Goal: Task Accomplishment & Management: Manage account settings

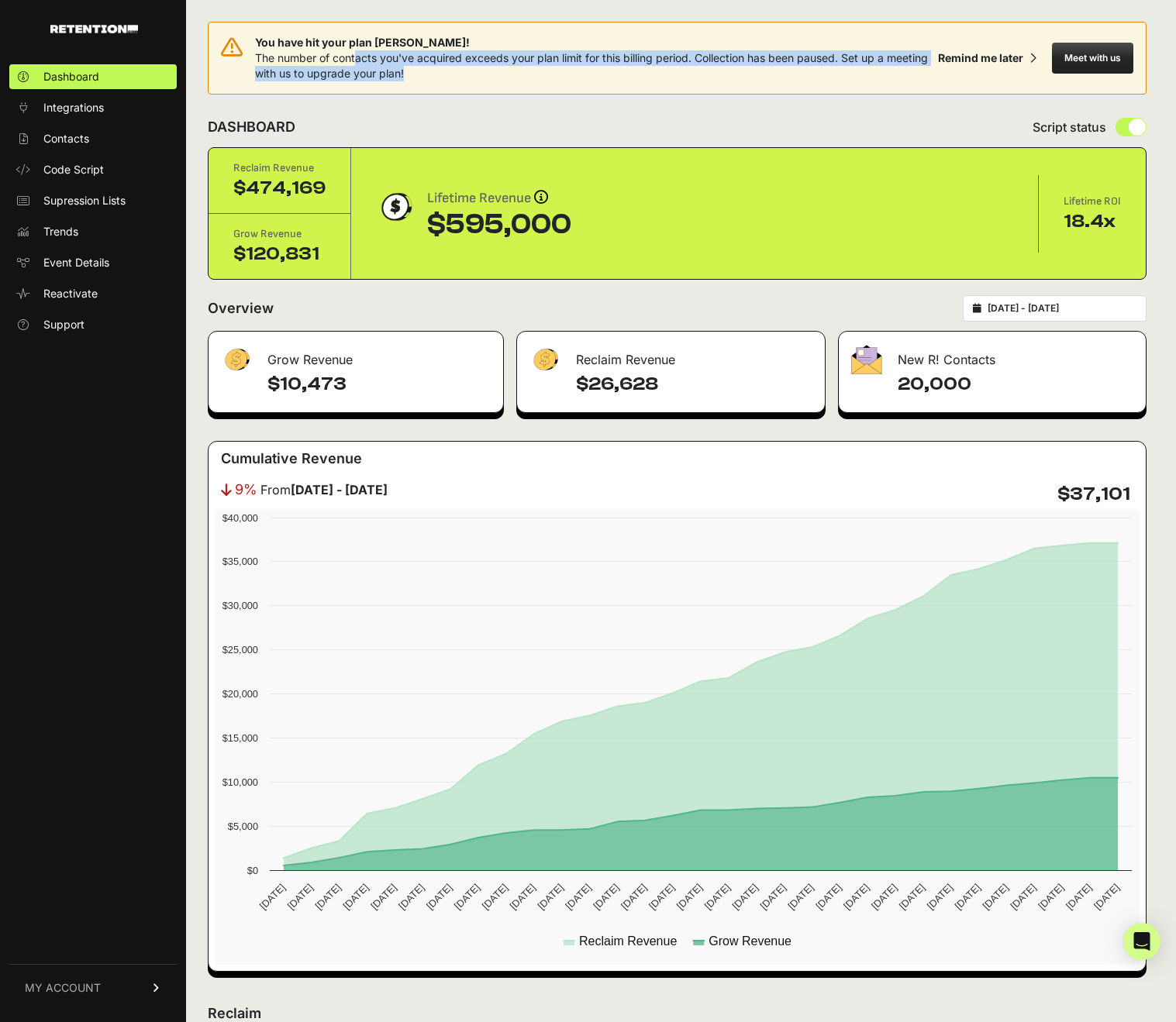
drag, startPoint x: 388, startPoint y: 67, endPoint x: 499, endPoint y: 98, distance: 115.2
click at [499, 98] on div "You have hit your plan [PERSON_NAME]! The number of contacts you've acquired ex…" at bounding box center [677, 64] width 938 height 85
click at [498, 99] on div "You have hit your plan [PERSON_NAME]! The number of contacts you've acquired ex…" at bounding box center [677, 64] width 938 height 85
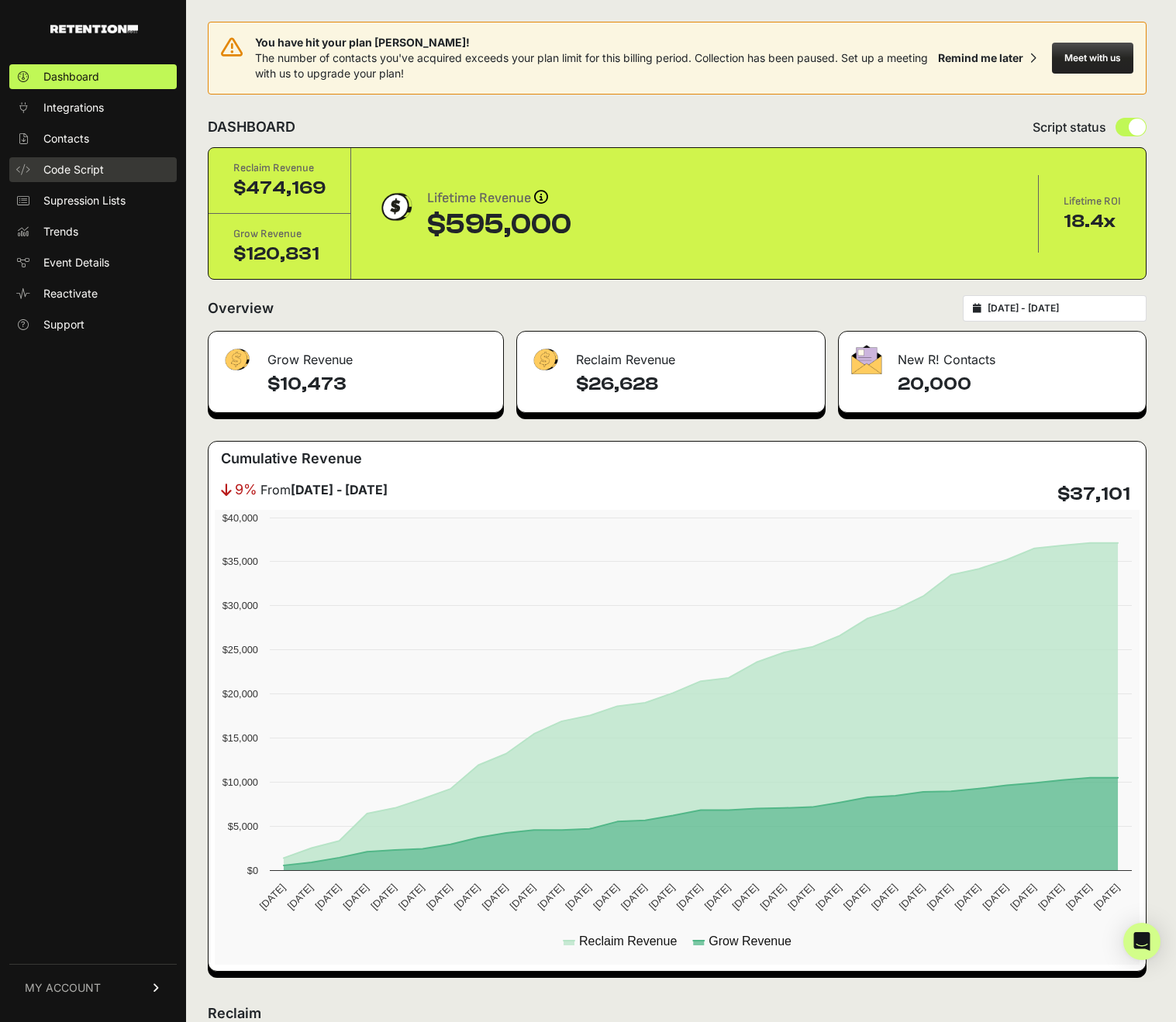
click at [100, 173] on span "Code Script" at bounding box center [74, 170] width 61 height 15
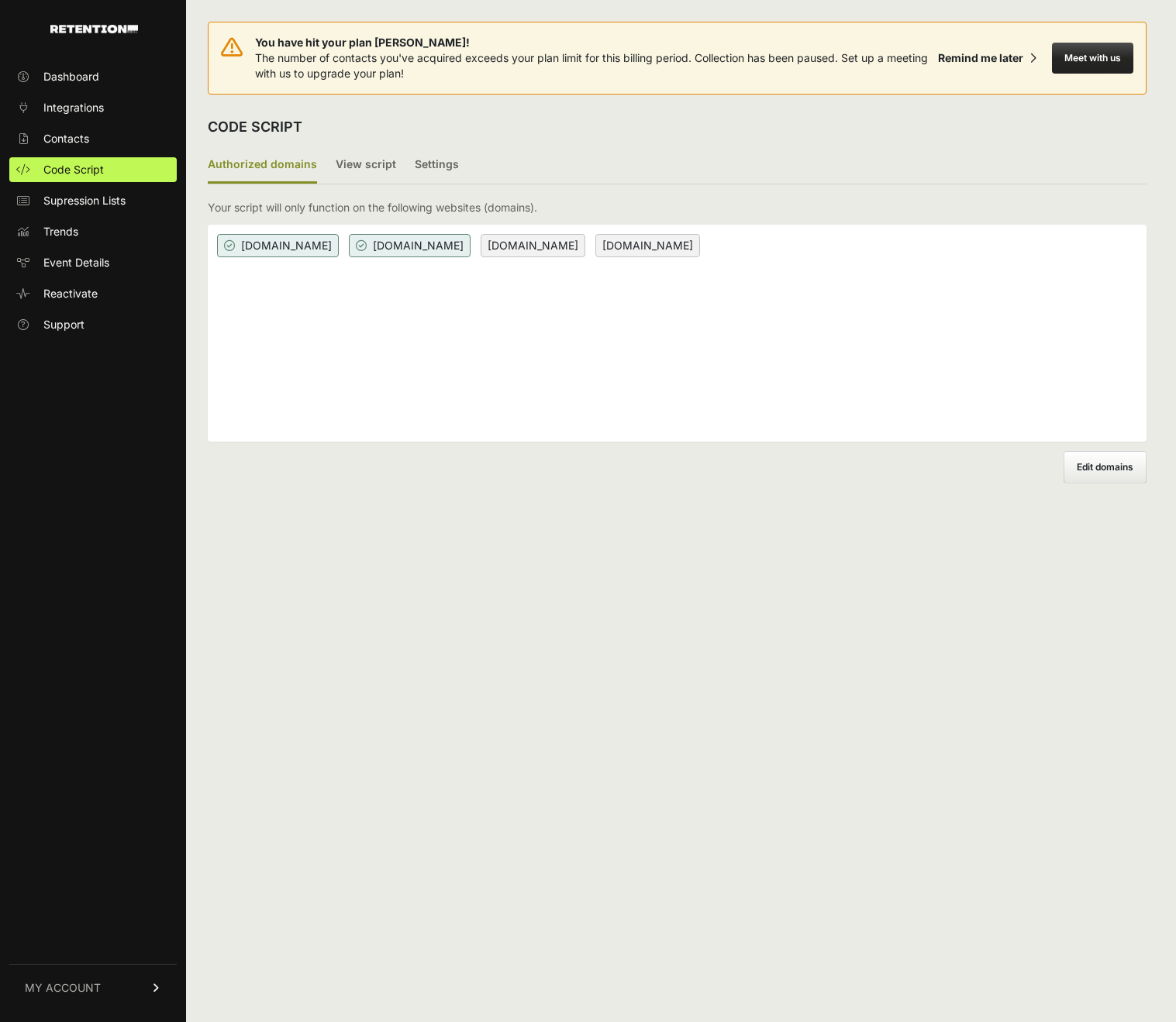
click at [95, 138] on link "Contacts" at bounding box center [93, 138] width 168 height 25
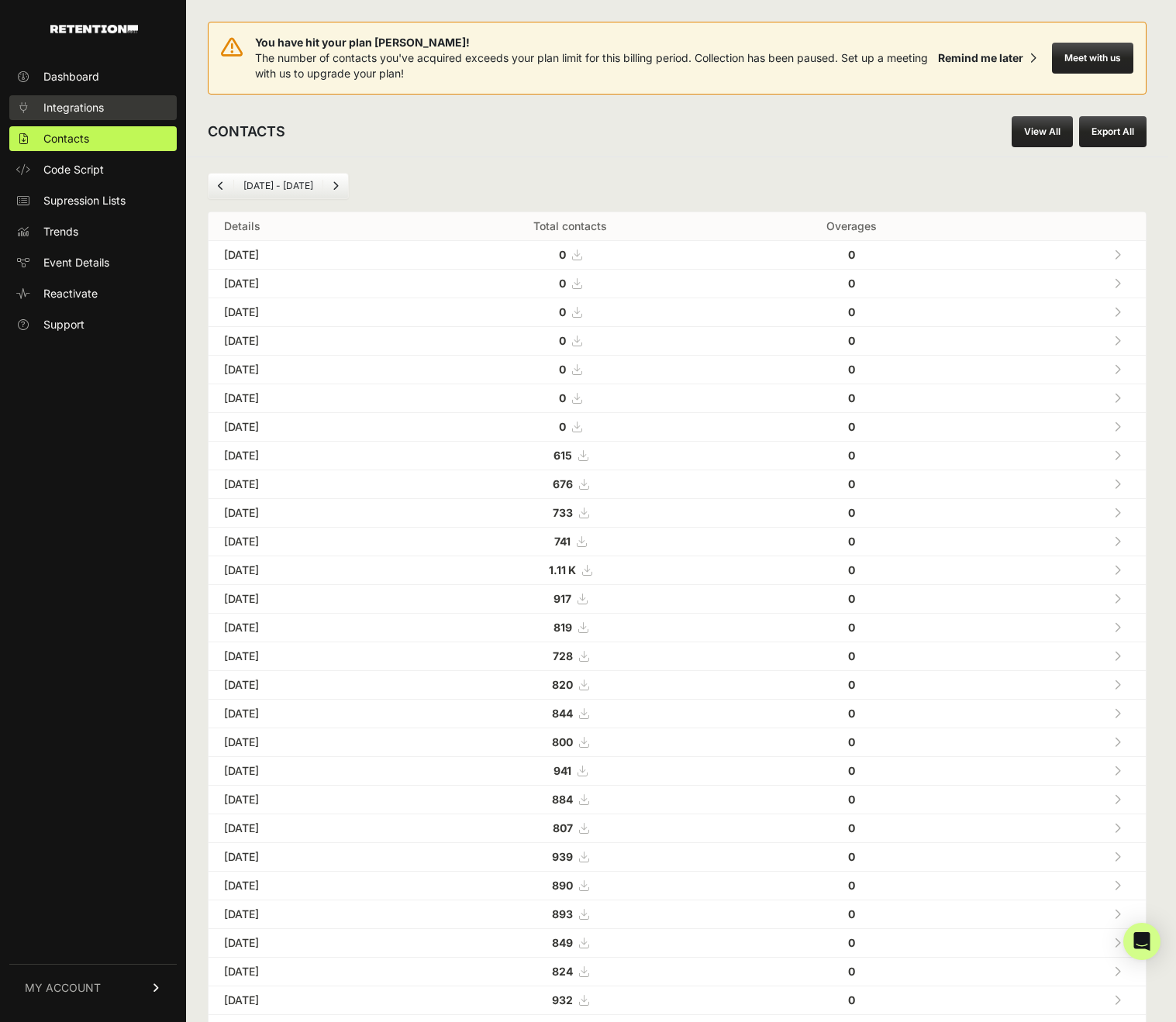
click at [85, 109] on span "Integrations" at bounding box center [74, 108] width 61 height 15
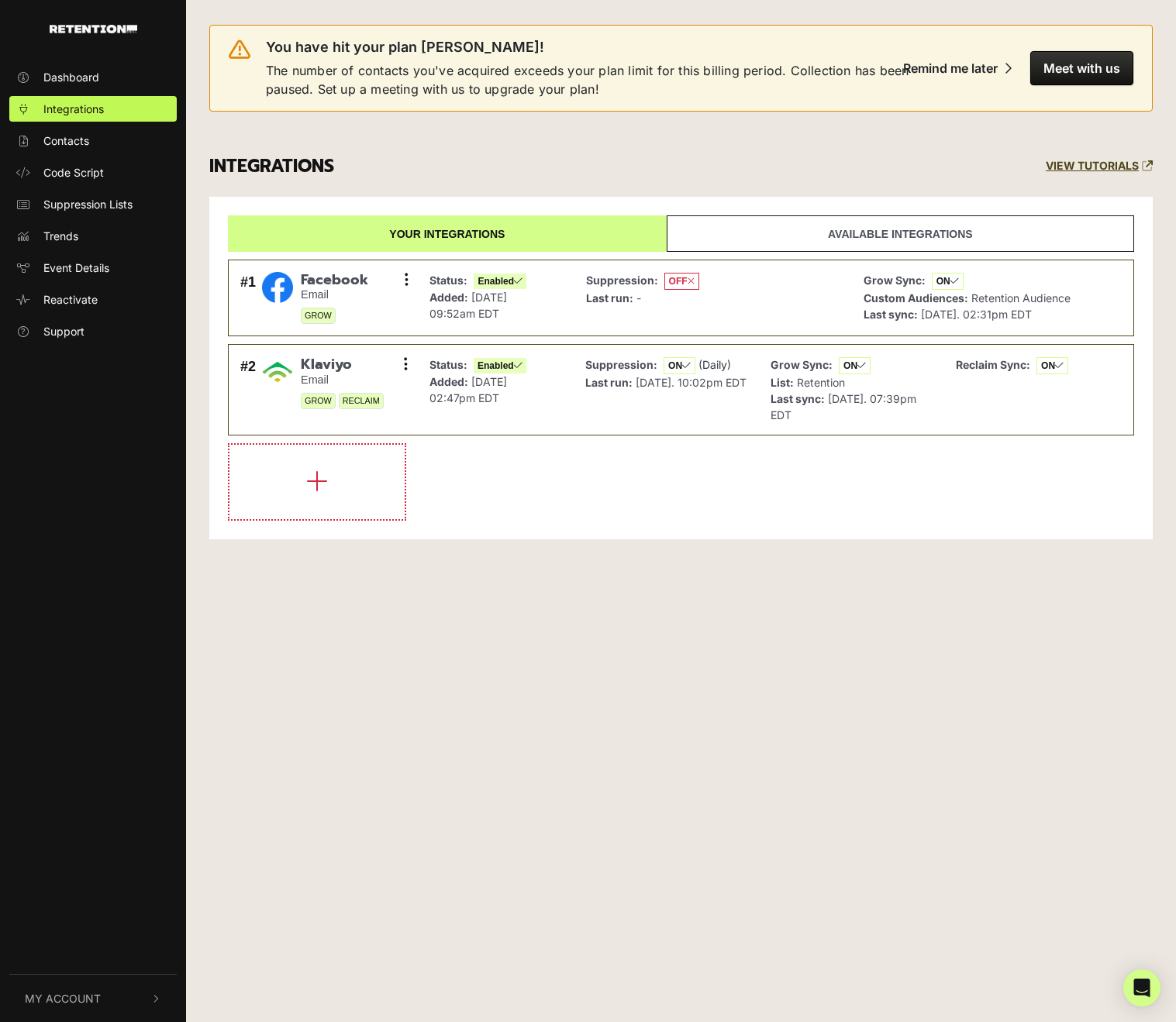
click at [763, 224] on link "Available integrations" at bounding box center [900, 233] width 467 height 37
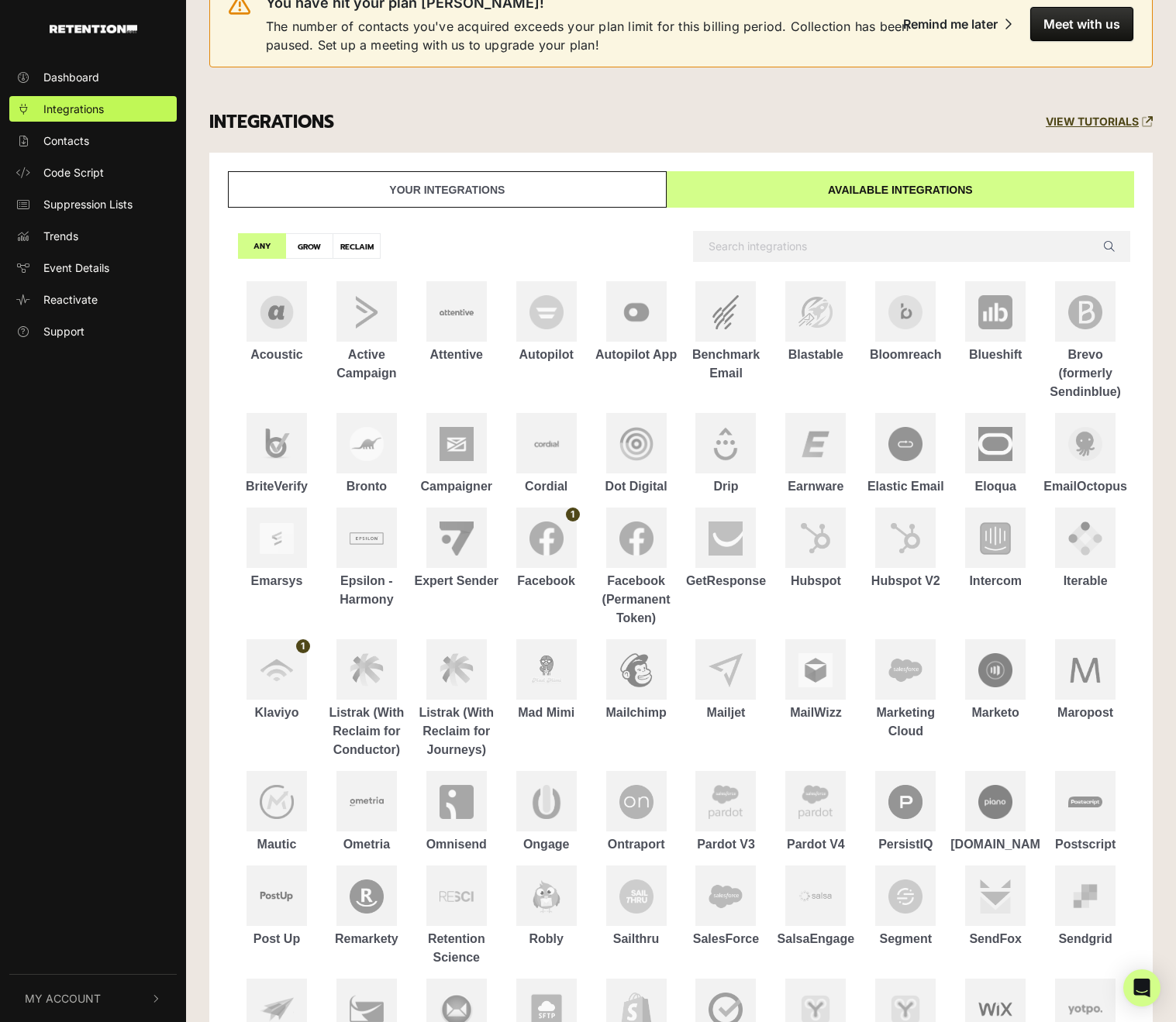
scroll to position [120, 0]
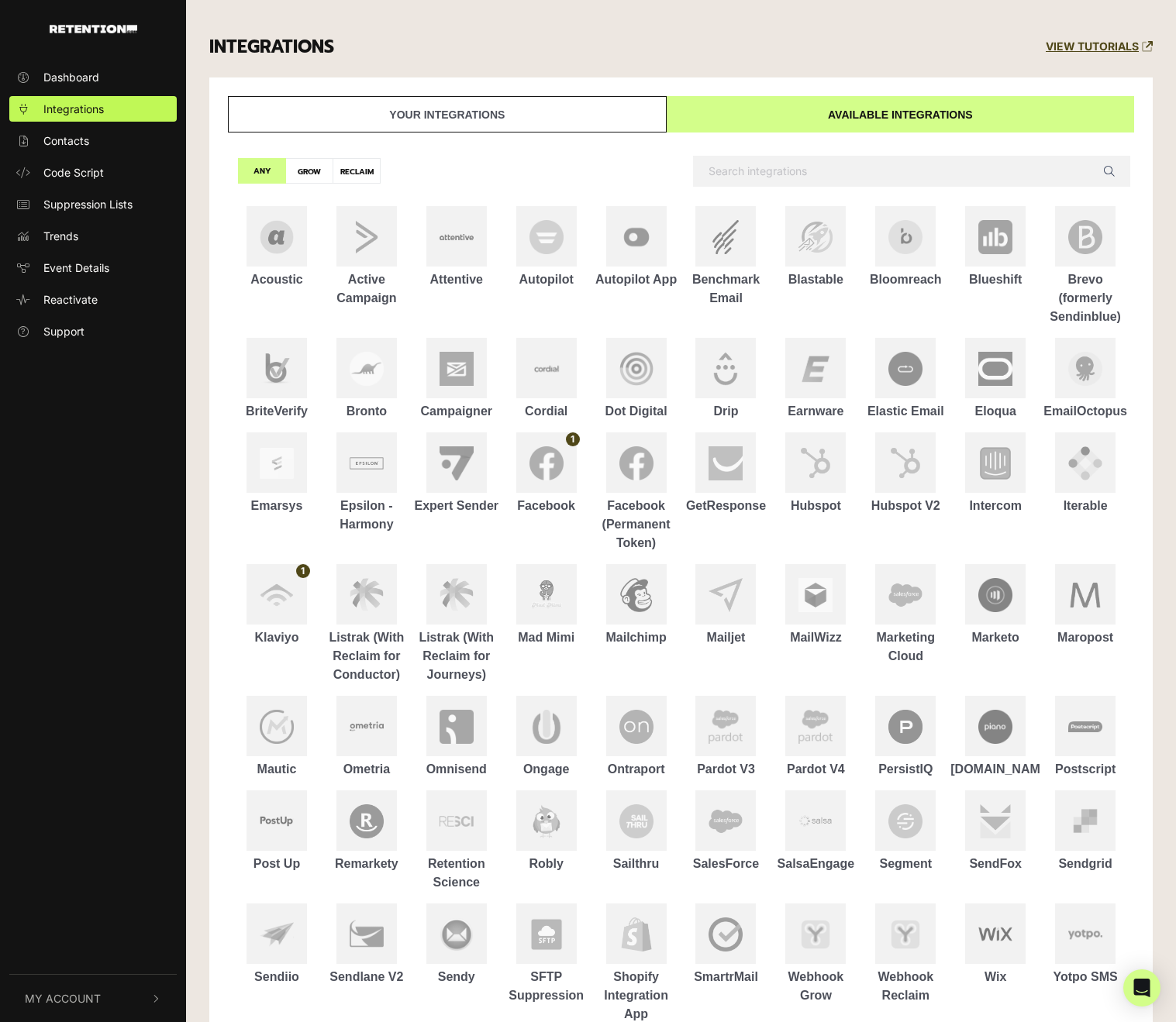
click at [564, 108] on link "Your integrations" at bounding box center [447, 114] width 438 height 37
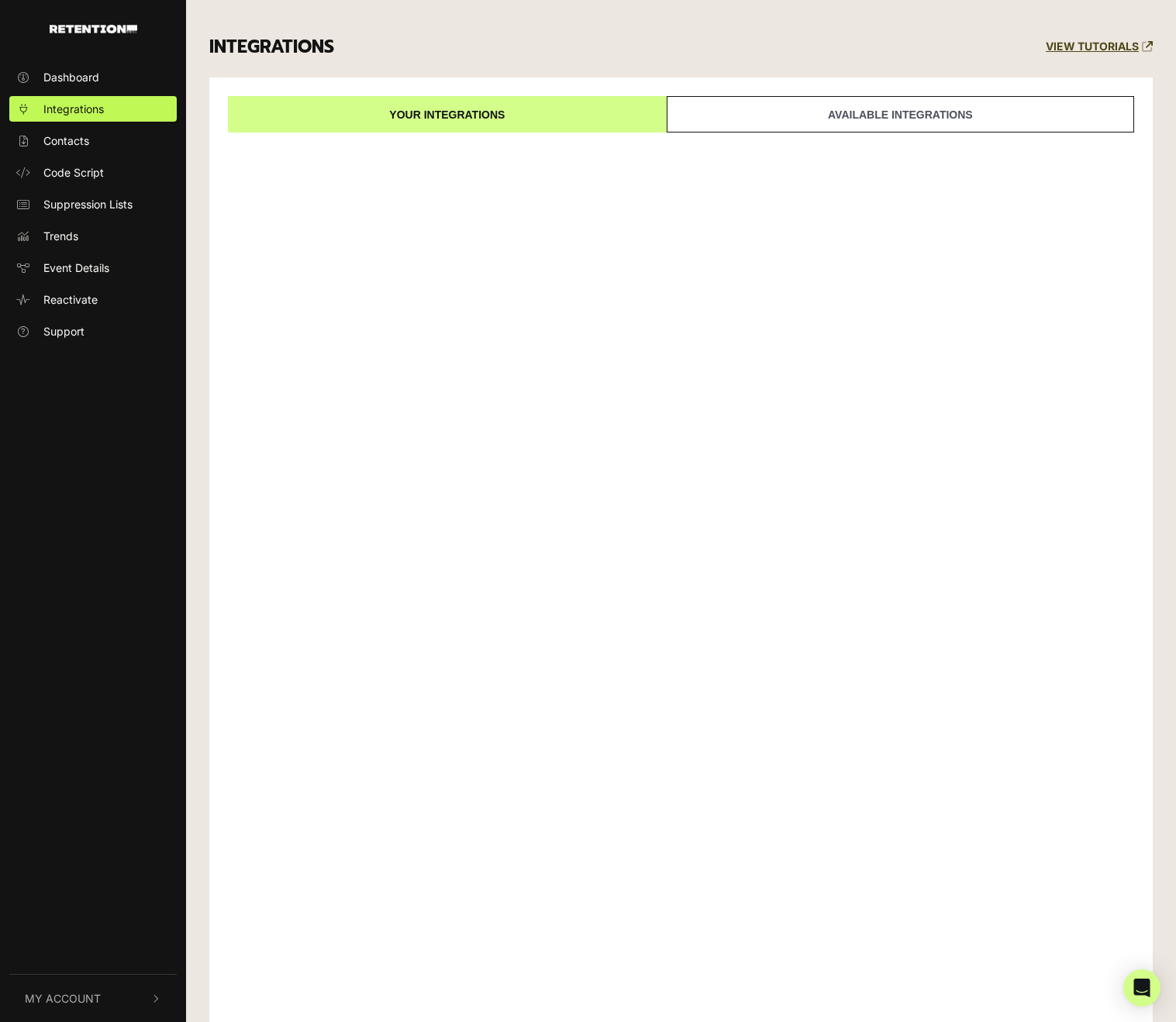
scroll to position [0, 0]
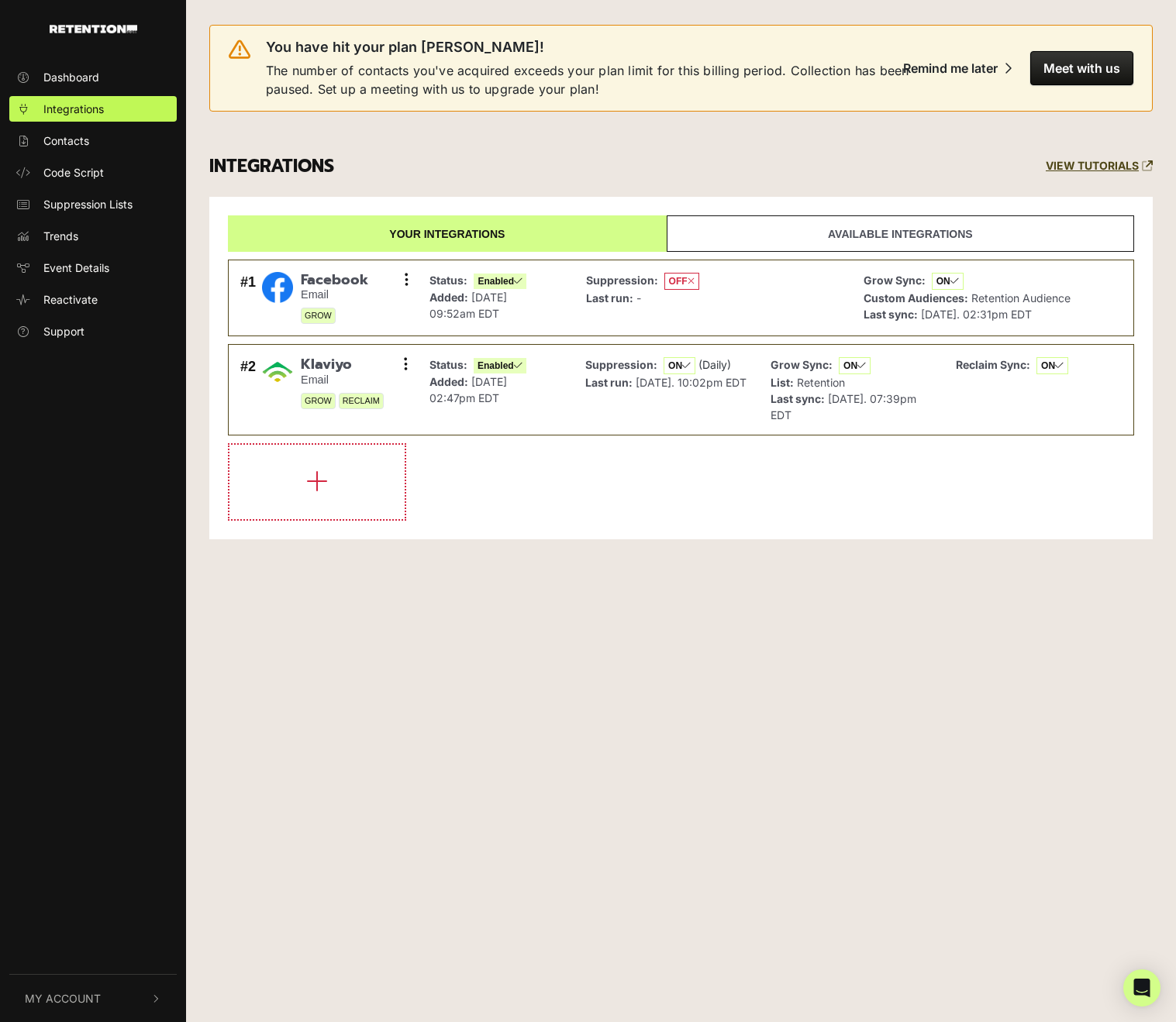
click at [570, 138] on div "INTEGRATIONS VIEW TUTORIALS" at bounding box center [680, 167] width 967 height 61
click at [670, 278] on span "OFF" at bounding box center [681, 281] width 35 height 17
click at [108, 203] on span "Suppression Lists" at bounding box center [88, 203] width 89 height 16
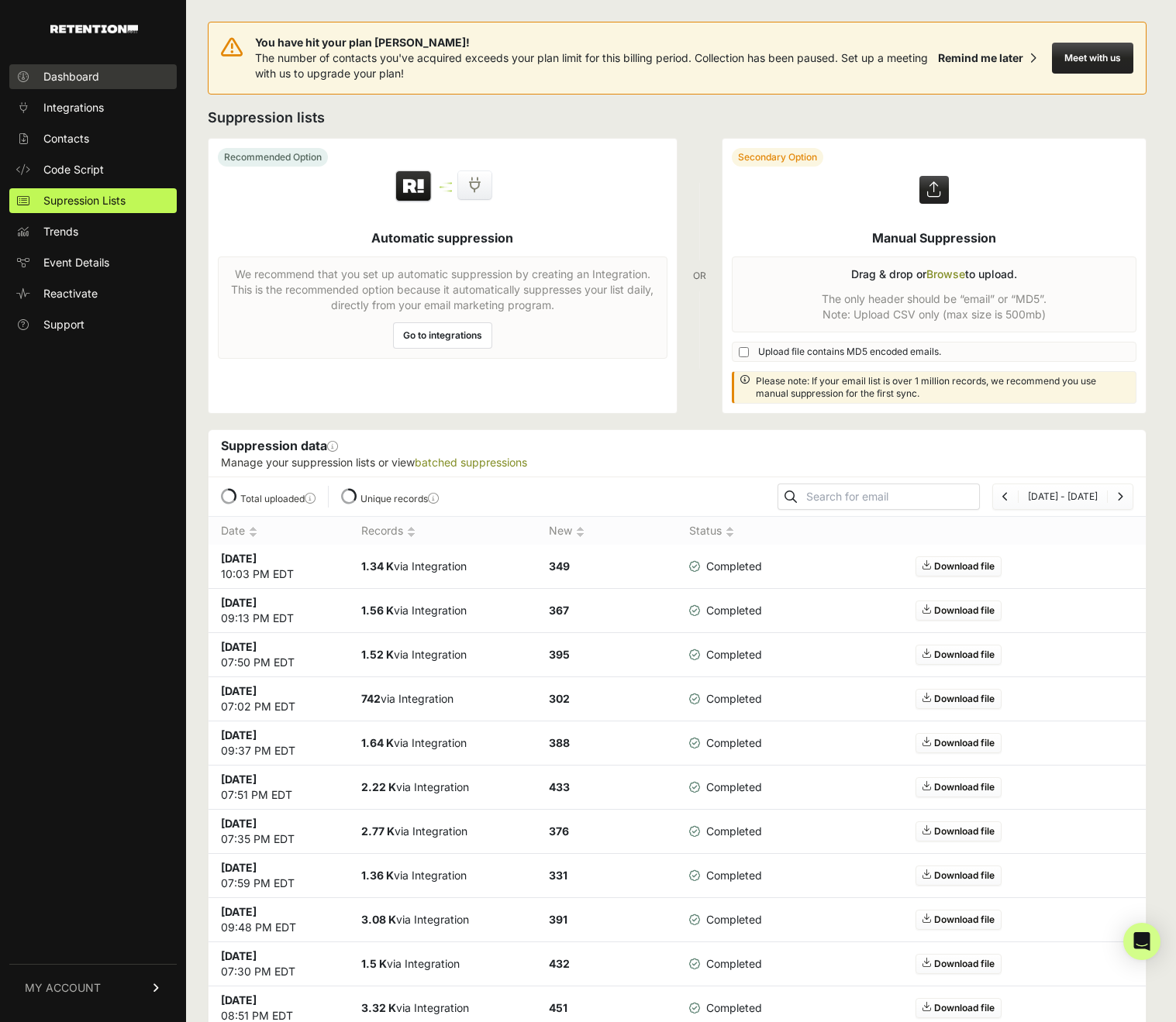
click at [87, 83] on span "Dashboard" at bounding box center [71, 77] width 56 height 15
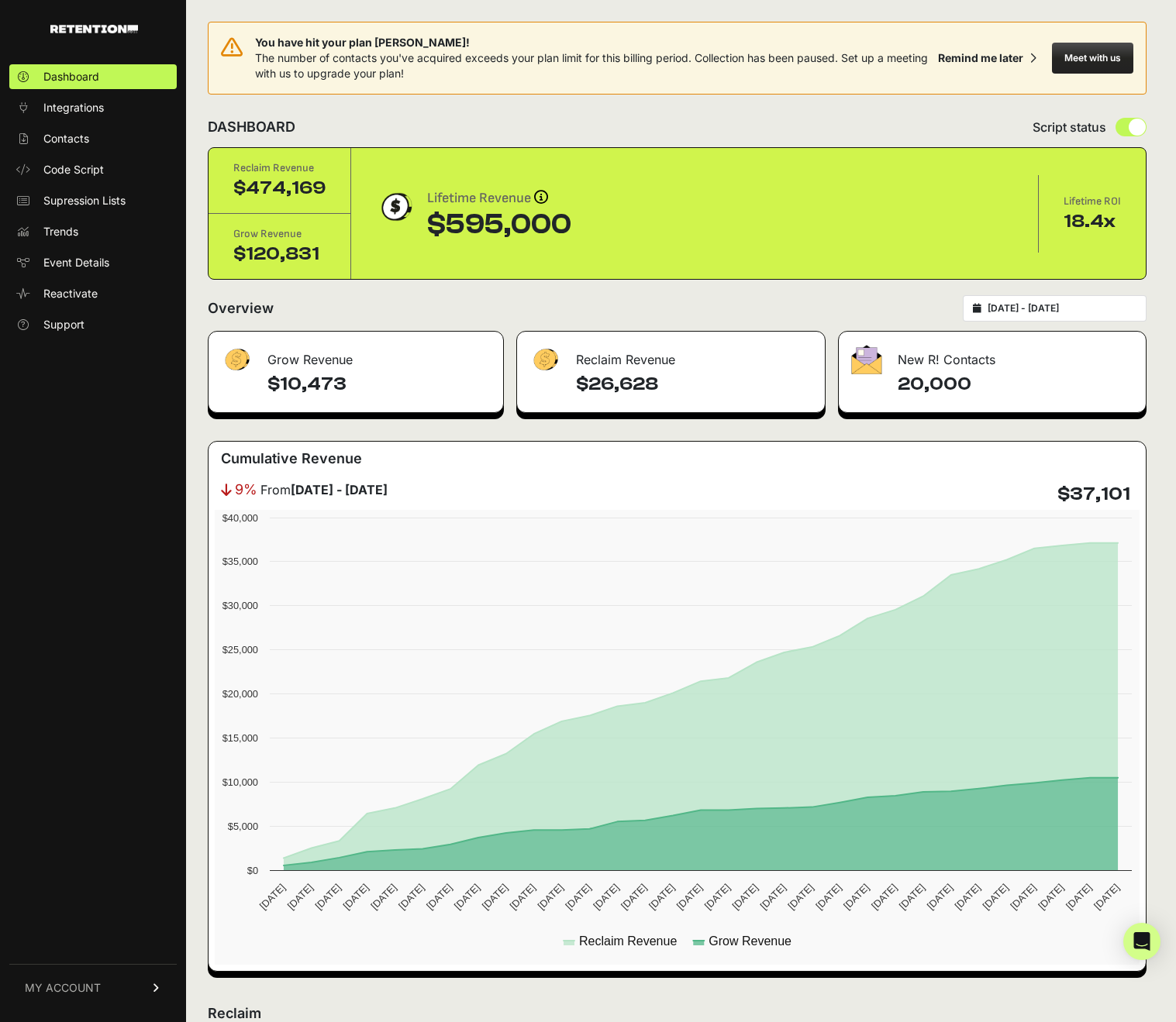
click at [330, 53] on span "The number of contacts you've acquired exceeds your plan limit for this billing…" at bounding box center [591, 66] width 673 height 29
click at [829, 135] on div "DASHBOARD Script status" at bounding box center [677, 126] width 938 height 40
click at [60, 109] on span "Integrations" at bounding box center [74, 108] width 61 height 15
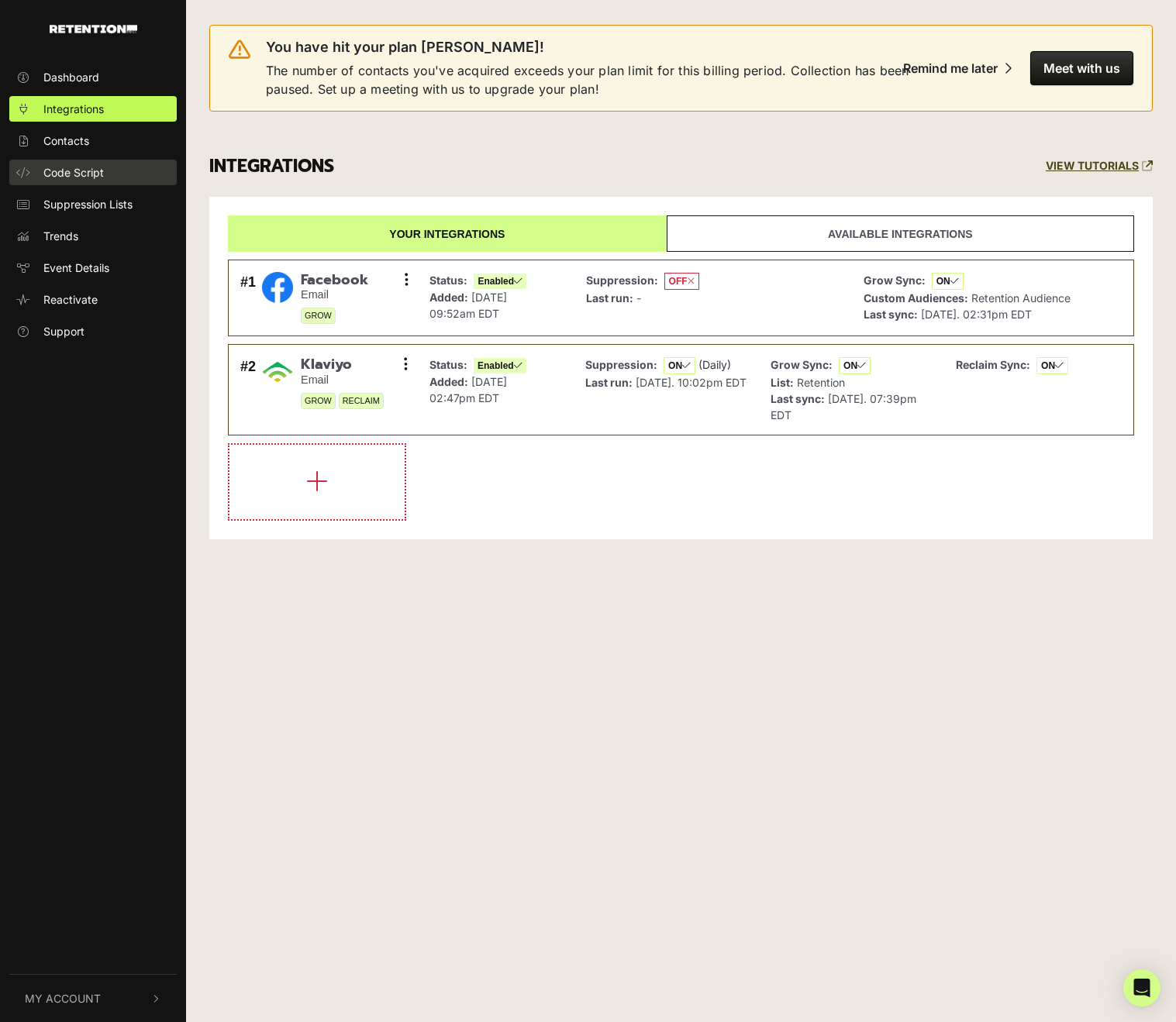
click at [59, 160] on link "Code Script" at bounding box center [93, 173] width 168 height 26
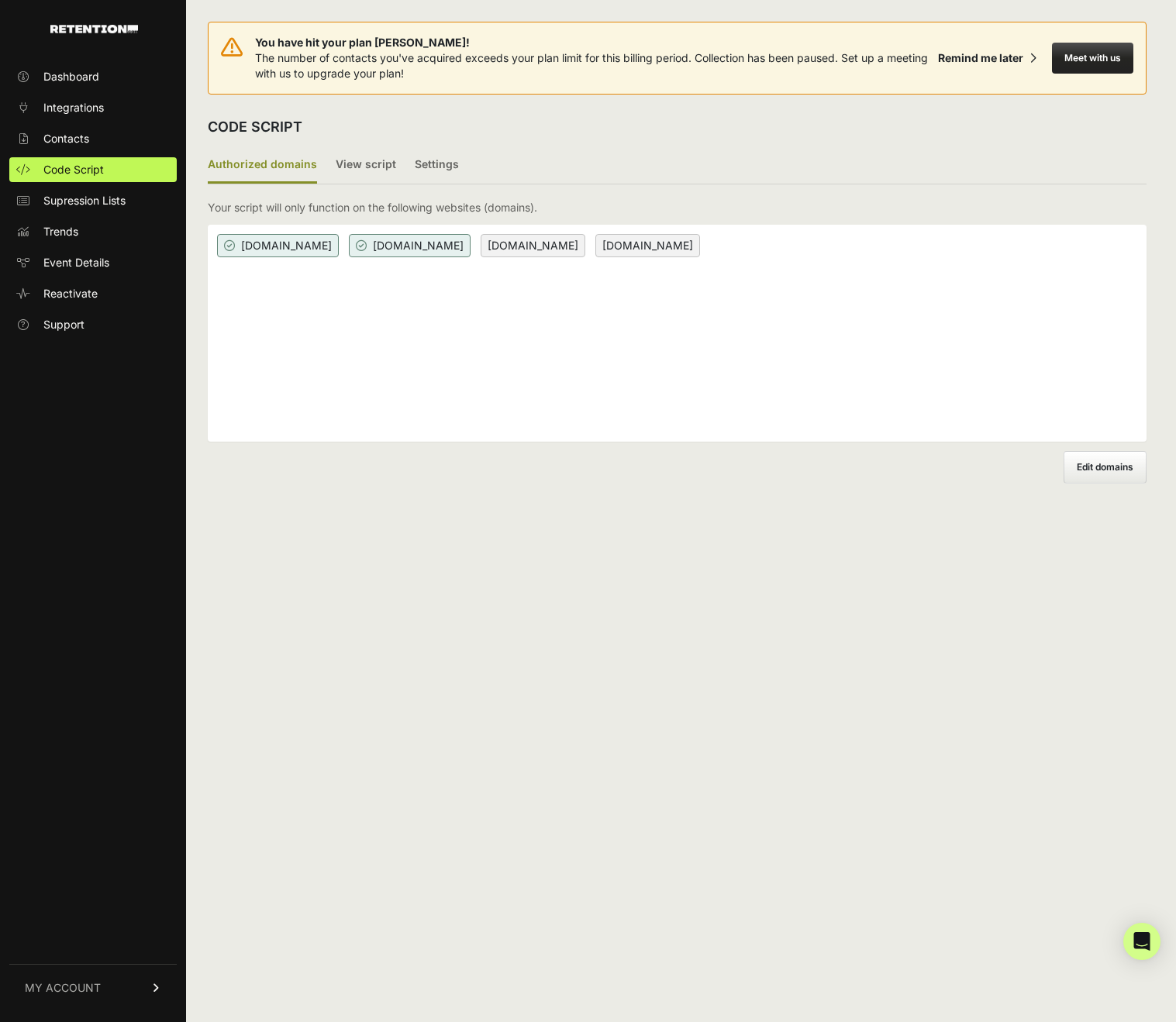
click at [585, 246] on span "justfoodfordogs.com" at bounding box center [532, 245] width 104 height 23
click at [459, 244] on span "www.justfoodfordogs.com" at bounding box center [409, 245] width 121 height 23
click at [470, 244] on span "www.justfoodfordogs.com" at bounding box center [409, 245] width 121 height 23
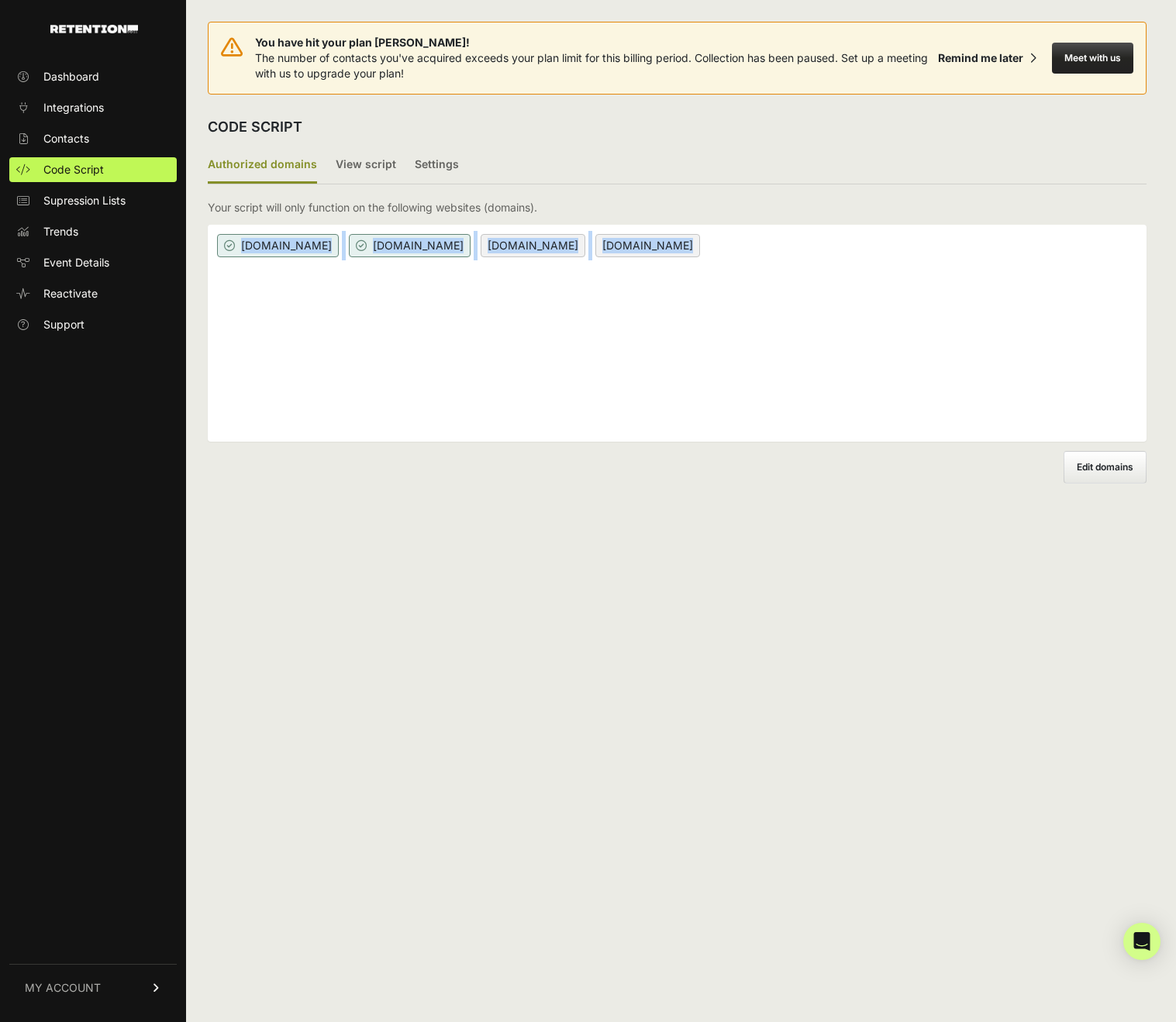
click at [470, 244] on span "www.justfoodfordogs.com" at bounding box center [409, 245] width 121 height 23
click at [470, 243] on span "www.justfoodfordogs.com" at bounding box center [409, 245] width 121 height 23
drag, startPoint x: 546, startPoint y: 243, endPoint x: 412, endPoint y: 247, distance: 134.1
click at [412, 247] on span "www.justfoodfordogs.com" at bounding box center [409, 245] width 121 height 23
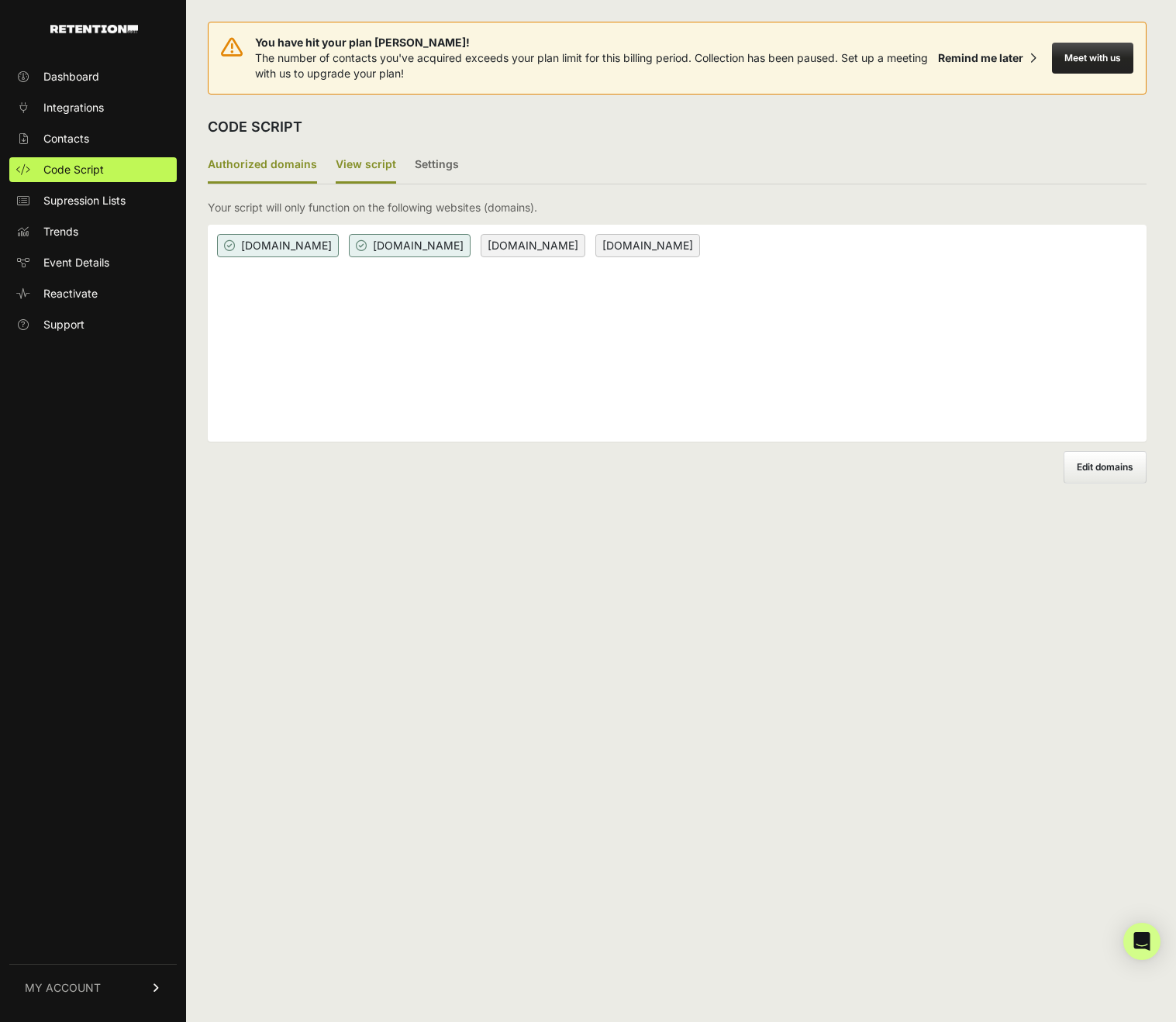
click at [345, 166] on label "View script" at bounding box center [366, 165] width 61 height 37
click at [0, 0] on input "View script" at bounding box center [0, 0] width 0 height 0
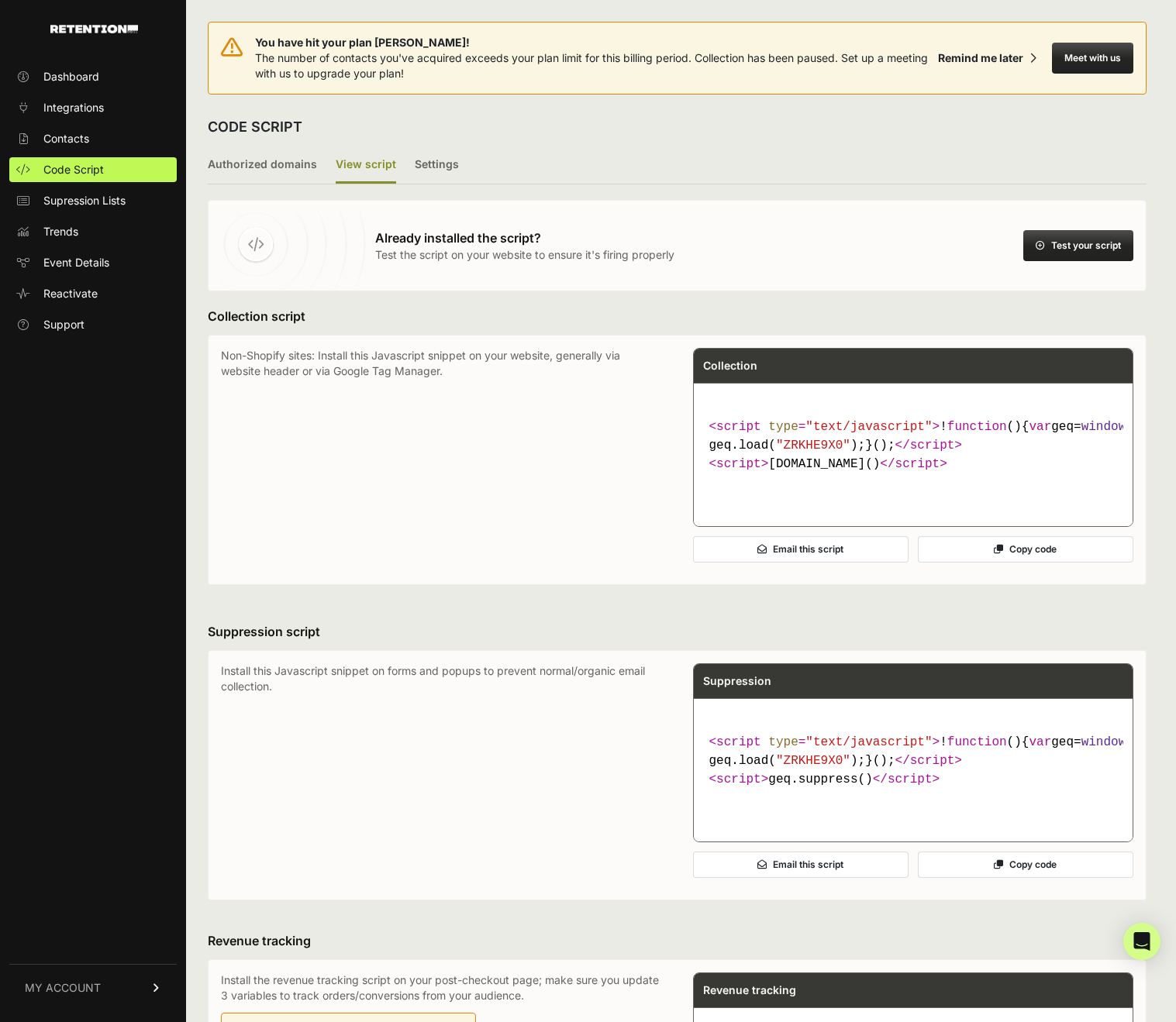
click at [375, 641] on h3 "Suppression script" at bounding box center [677, 631] width 938 height 19
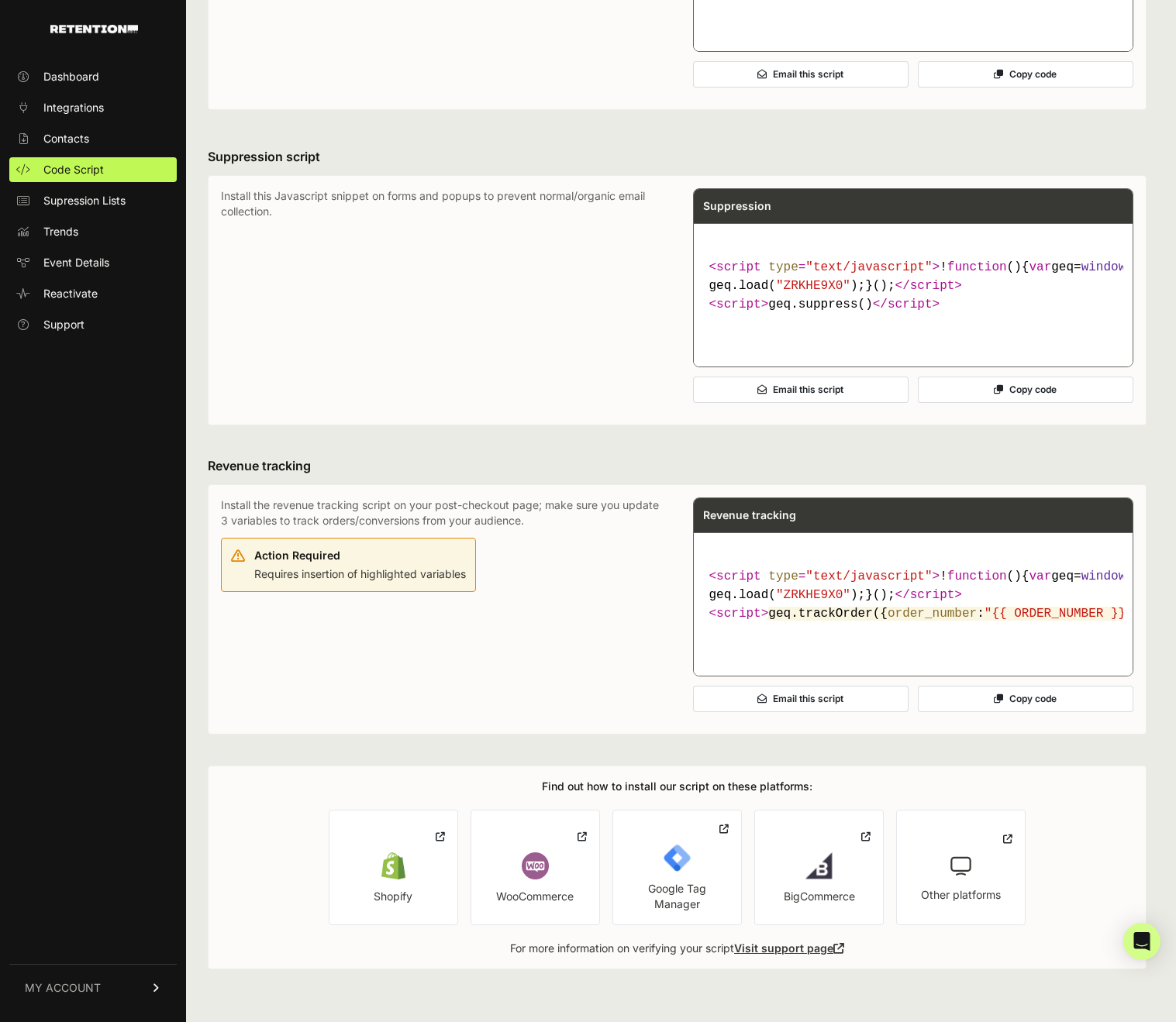
scroll to position [586, 0]
drag, startPoint x: 239, startPoint y: 543, endPoint x: 412, endPoint y: 544, distance: 173.0
click at [412, 544] on div "Action Required Requires insertion of highlighted variables" at bounding box center [348, 564] width 255 height 54
click at [414, 545] on div "Action Required Requires insertion of highlighted variables" at bounding box center [360, 564] width 212 height 38
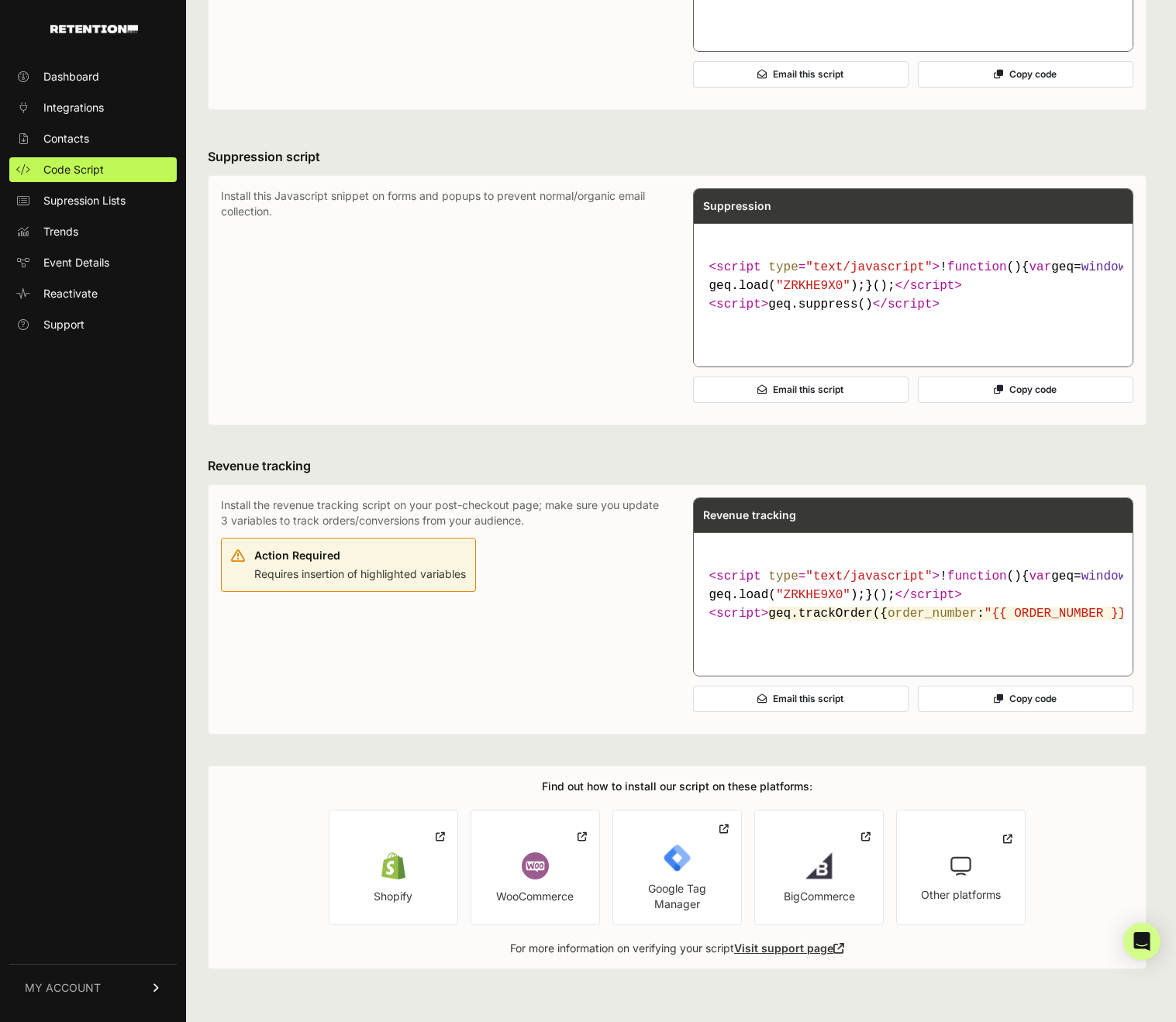
scroll to position [0, 0]
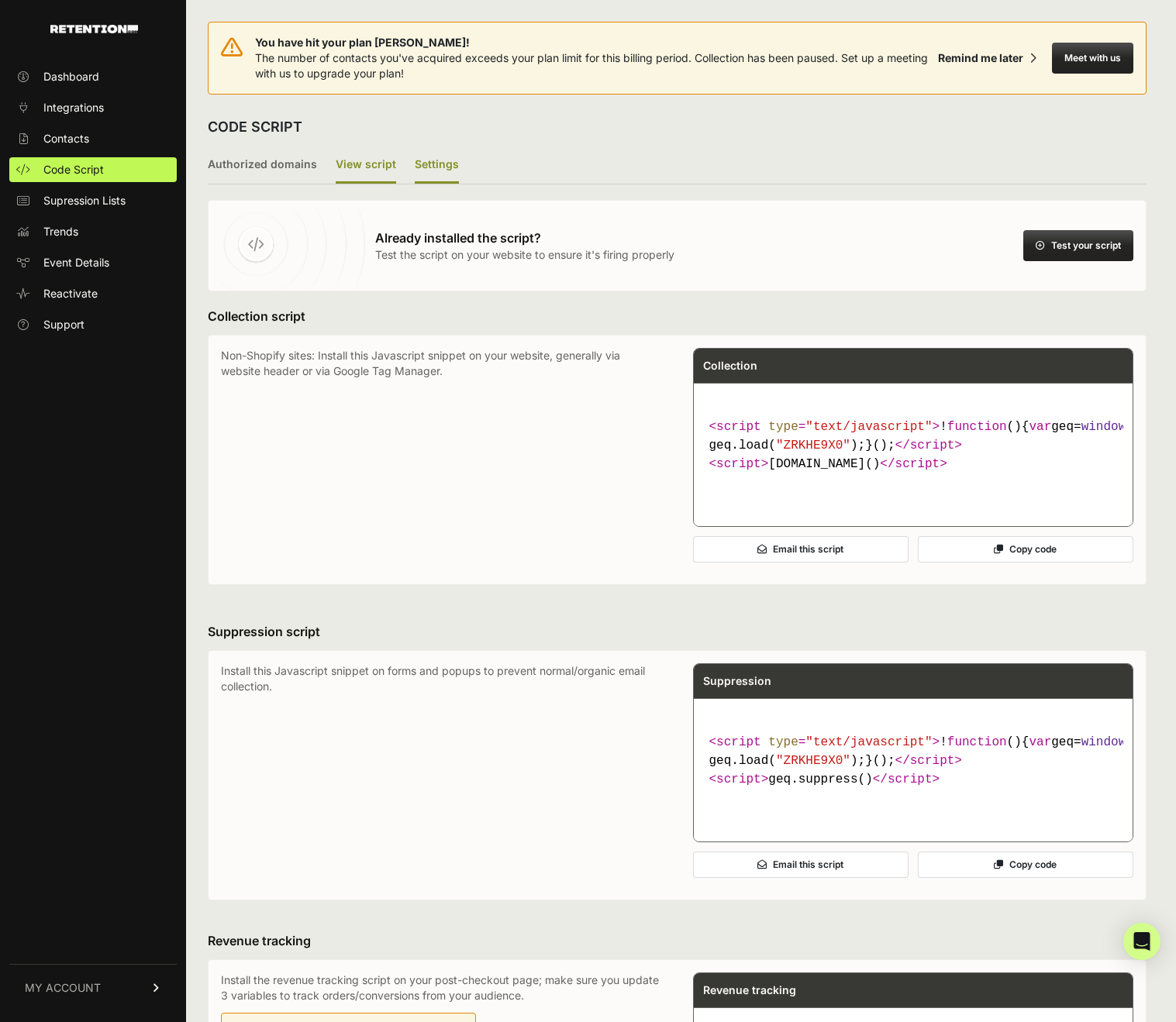
click at [439, 161] on label "Settings" at bounding box center [437, 165] width 44 height 37
click at [0, 0] on input "Settings" at bounding box center [0, 0] width 0 height 0
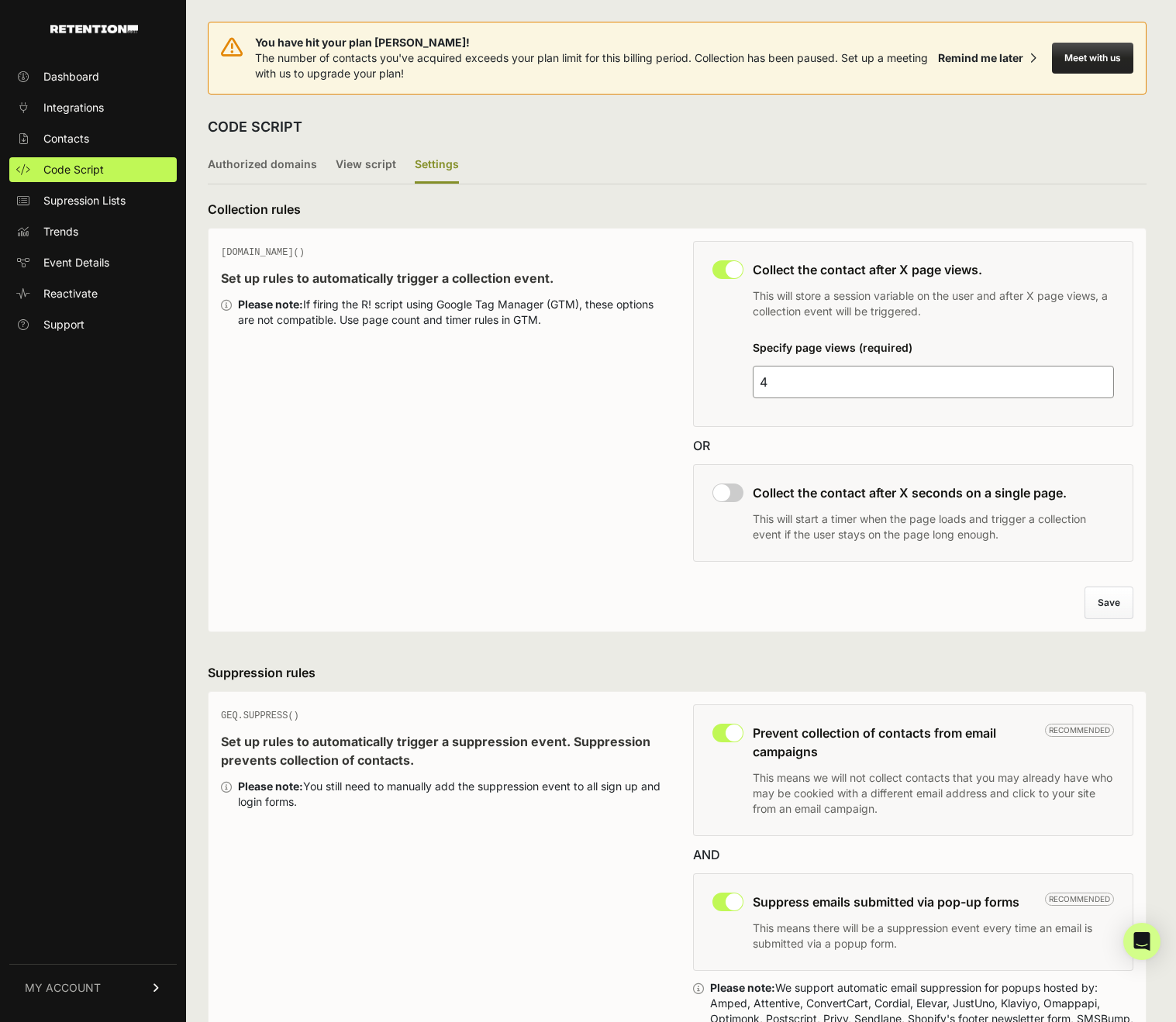
click at [538, 132] on div "CODE SCRIPT" at bounding box center [677, 126] width 938 height 40
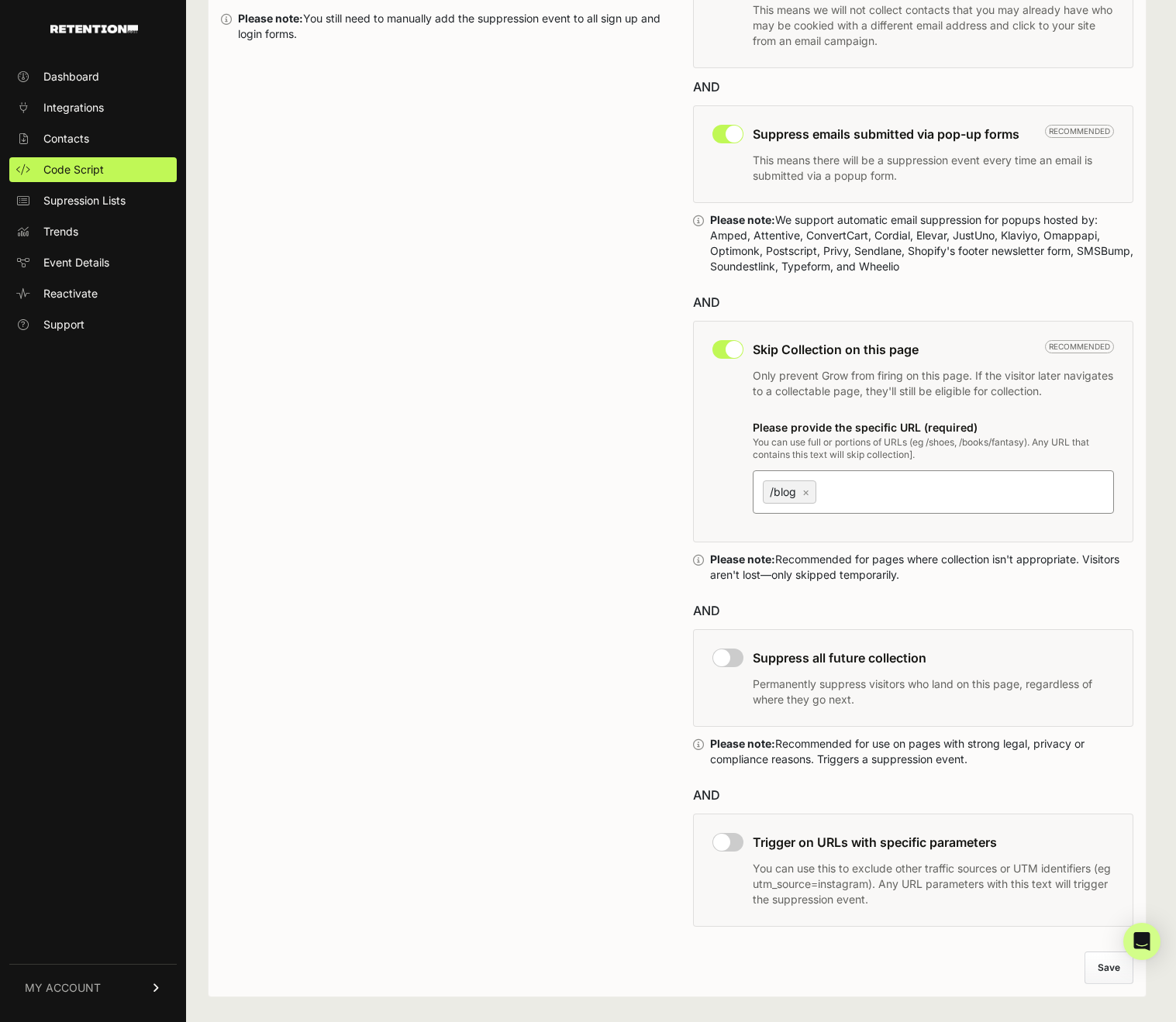
scroll to position [796, 0]
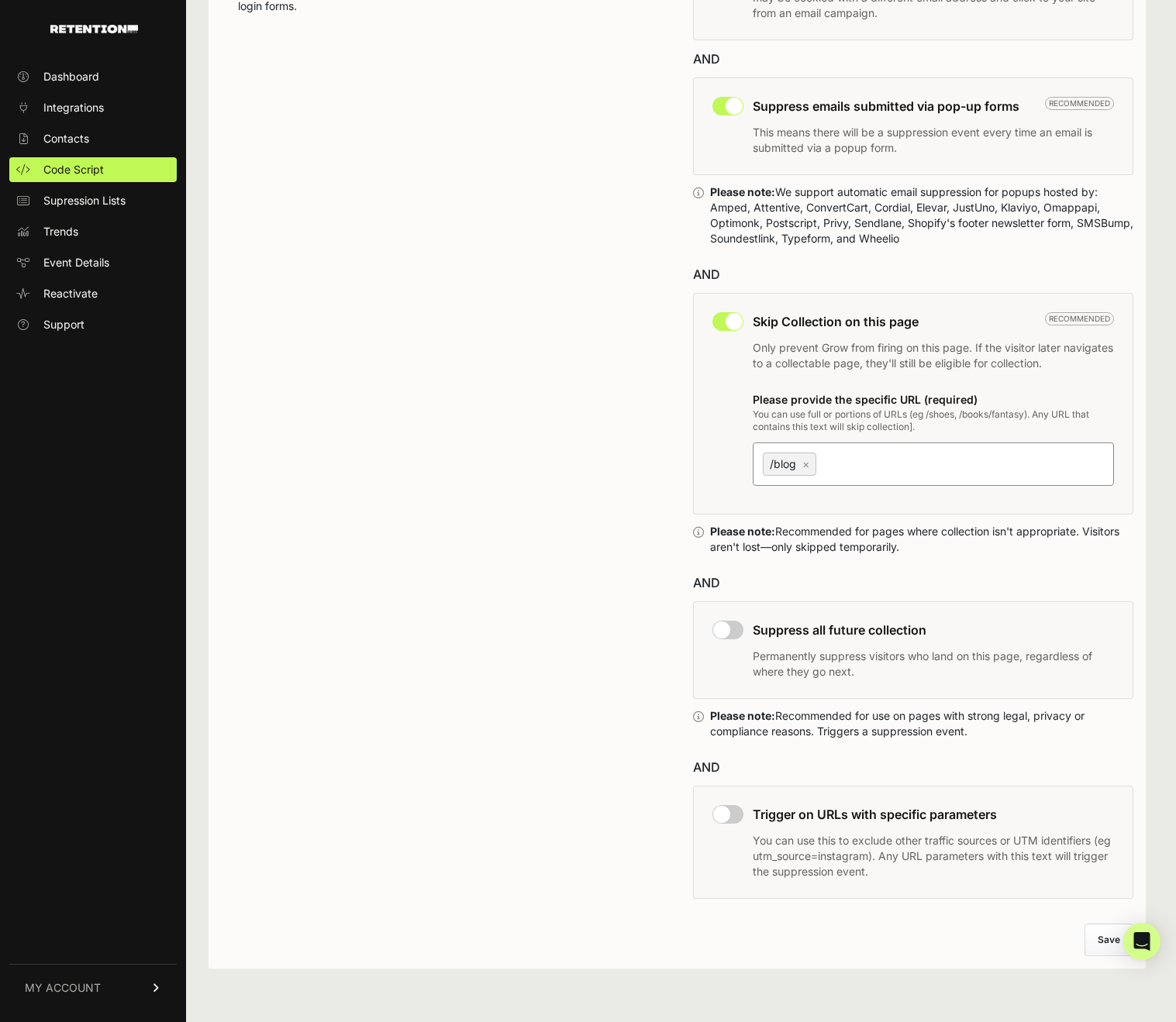
click at [840, 462] on input "/blog ×" at bounding box center [916, 463] width 194 height 19
click at [511, 432] on div "GEQ.SUPPRESS() Set up rules to automatically trigger a suppression event. Suppr…" at bounding box center [441, 408] width 441 height 1000
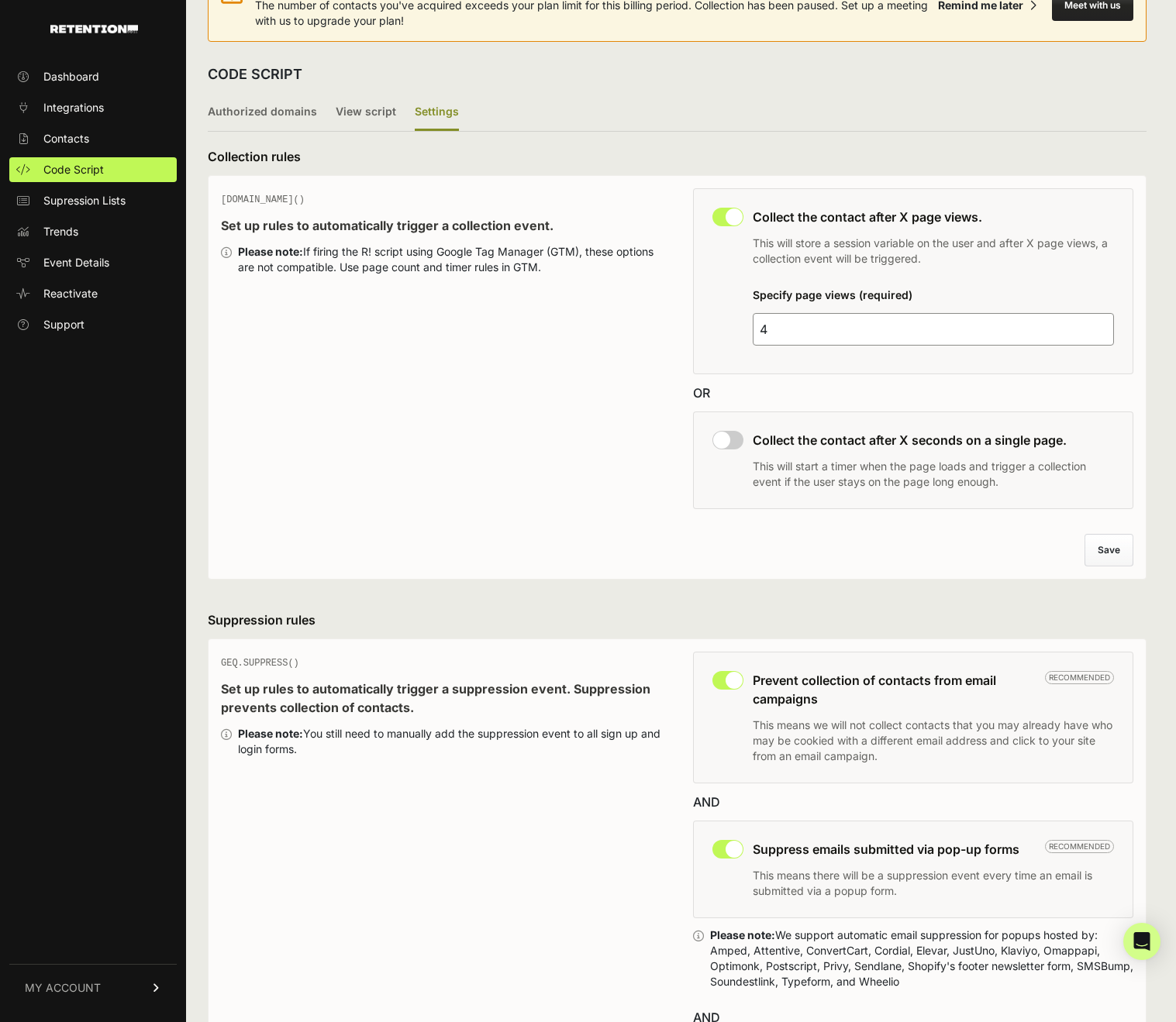
scroll to position [0, 0]
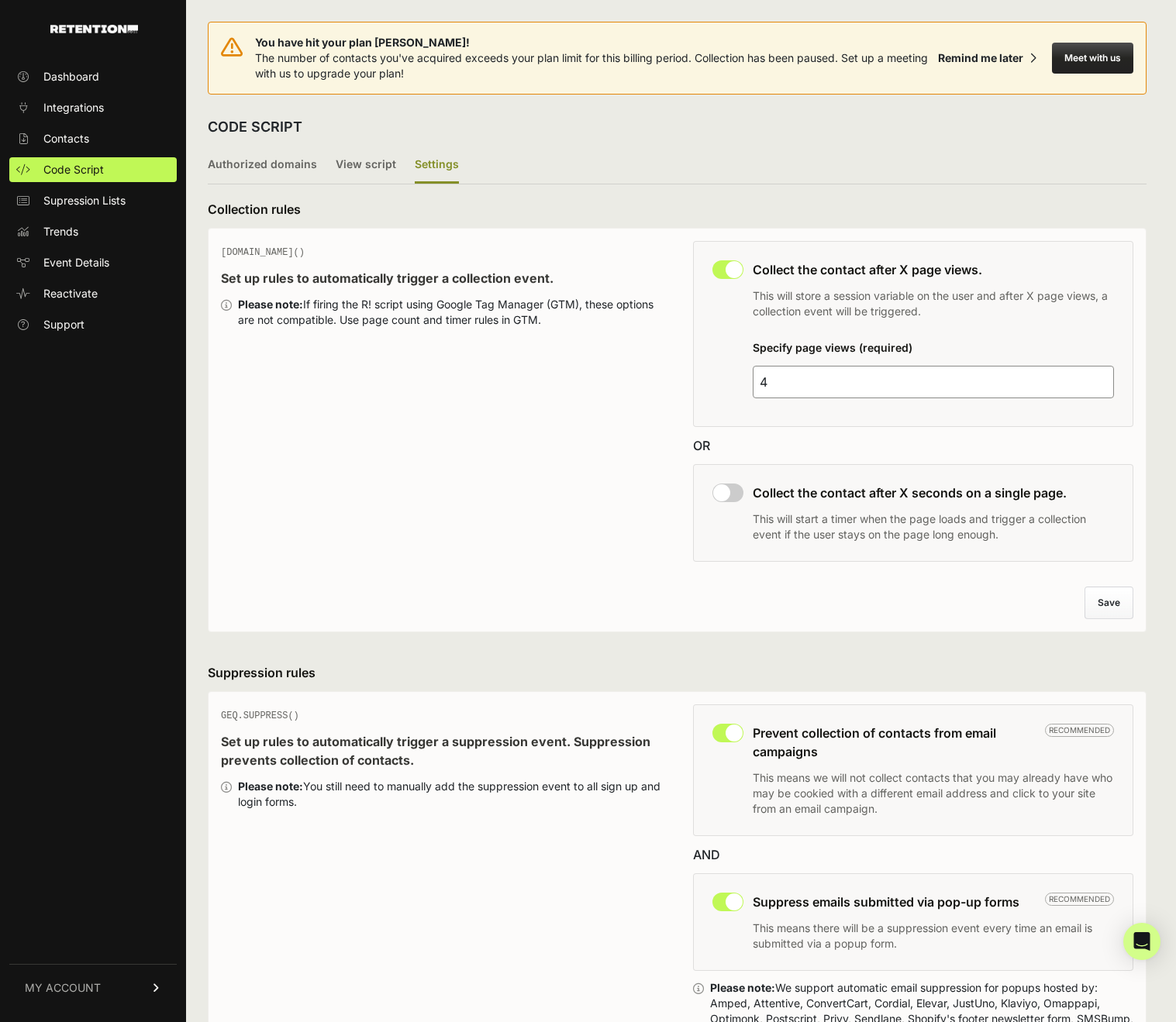
click at [510, 436] on div "GEQ.PAGE() Set up rules to automatically trigger a collection event. Please not…" at bounding box center [441, 406] width 441 height 330
click at [112, 145] on link "Contacts" at bounding box center [93, 138] width 168 height 25
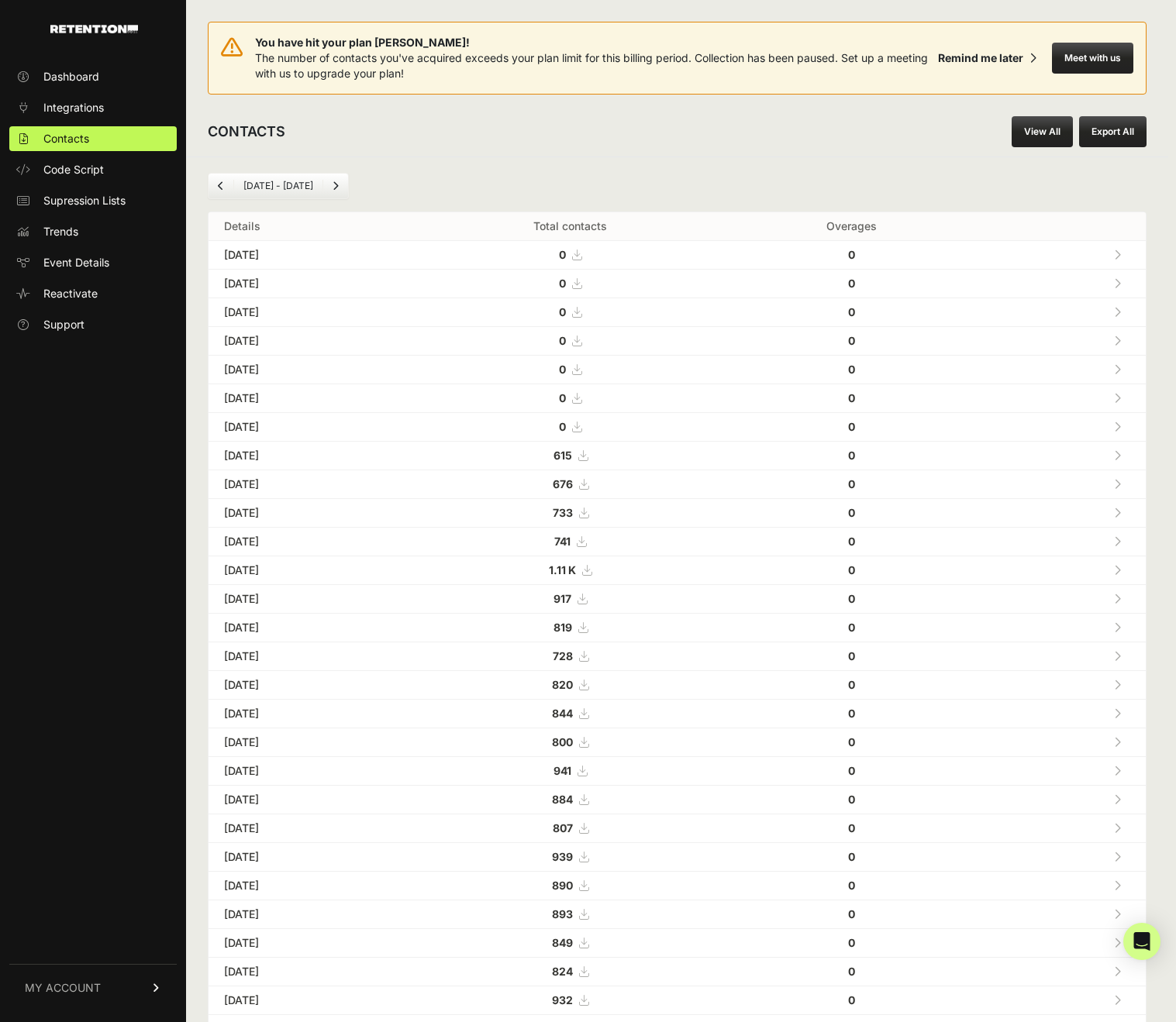
click at [263, 182] on li "Aug 25 - Sep 25" at bounding box center [278, 185] width 89 height 13
click at [68, 68] on link "Dashboard" at bounding box center [93, 76] width 168 height 25
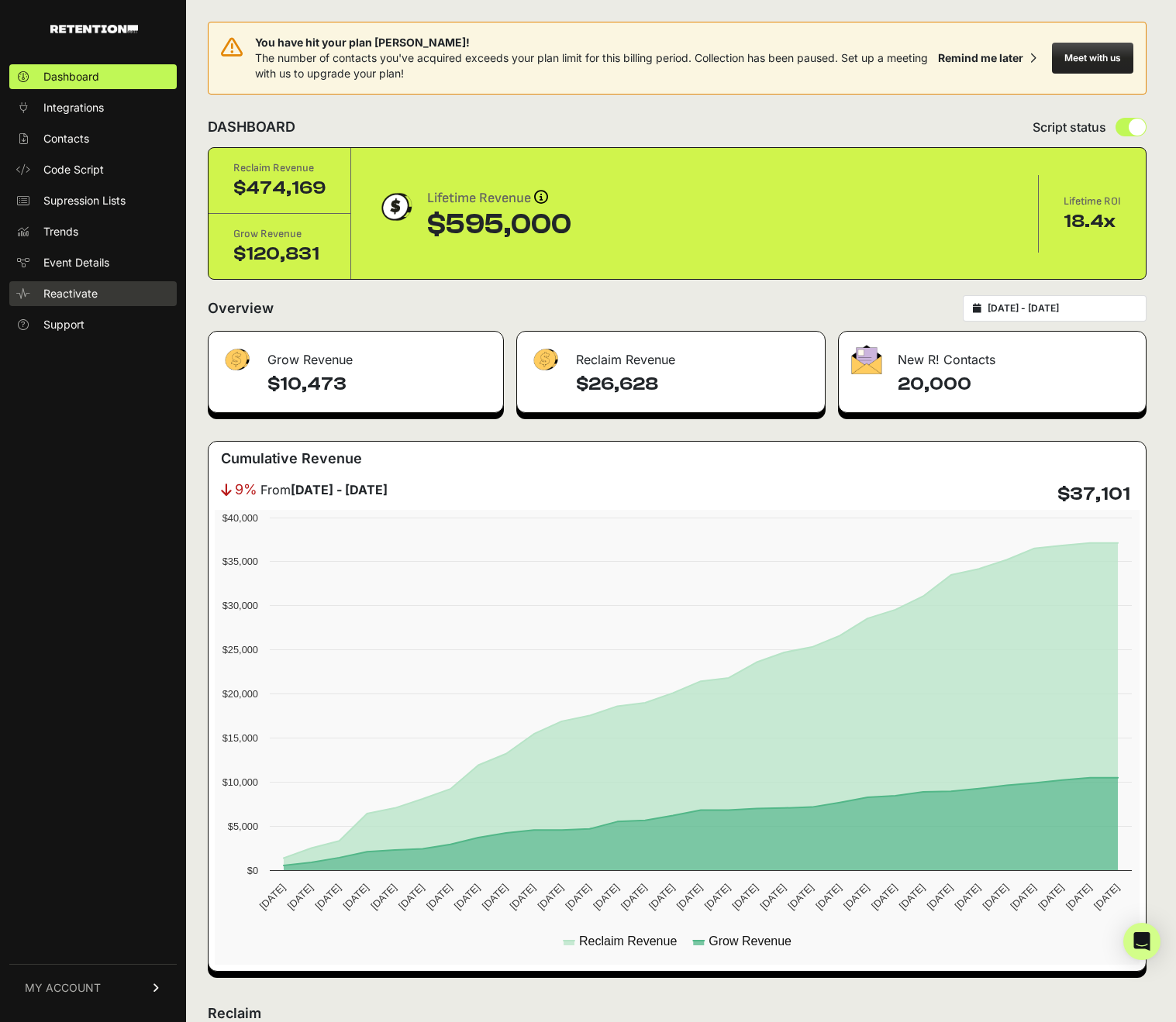
click at [88, 285] on link "Reactivate" at bounding box center [93, 293] width 168 height 25
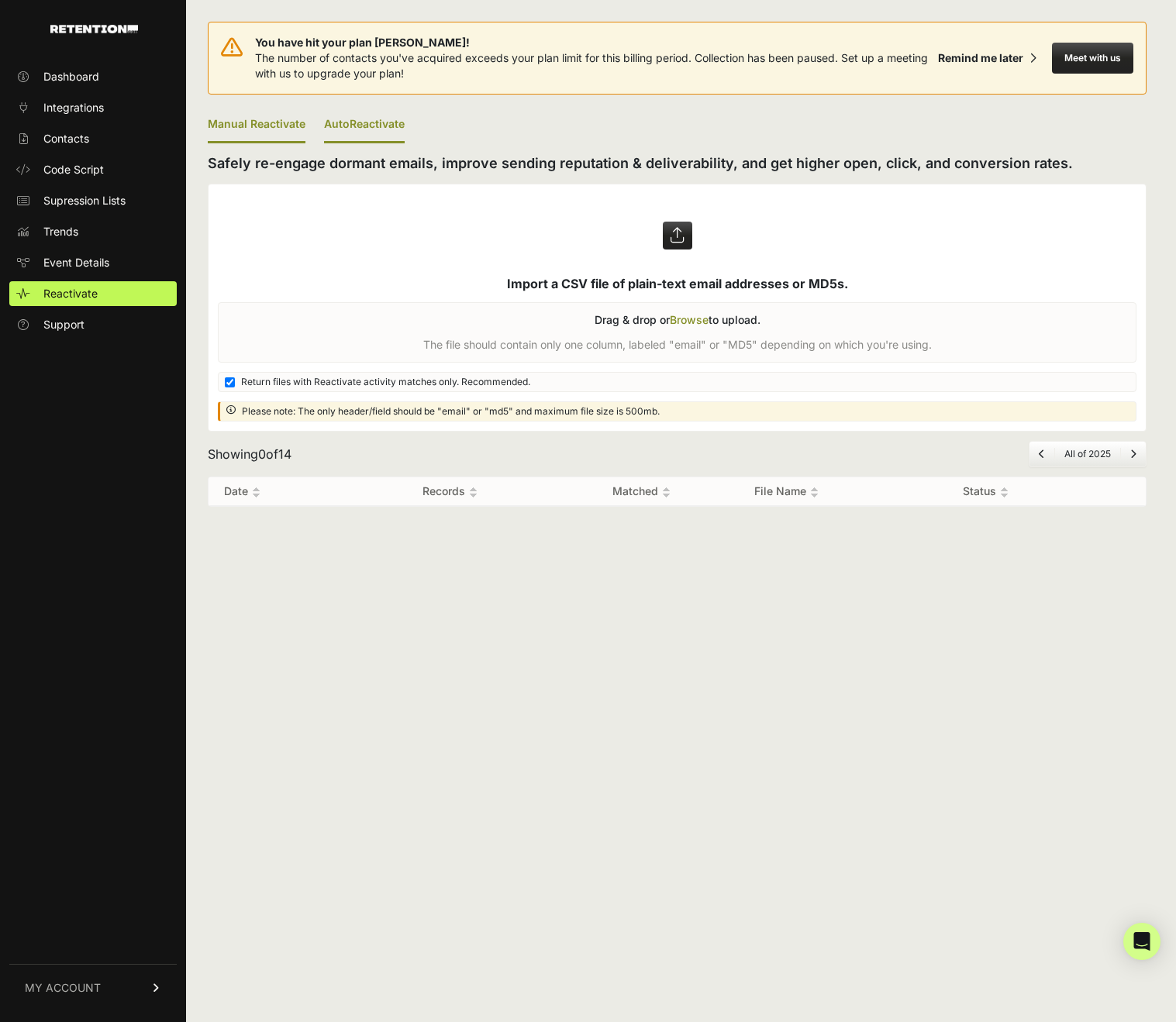
click at [369, 121] on link "AutoReactivate" at bounding box center [364, 125] width 80 height 37
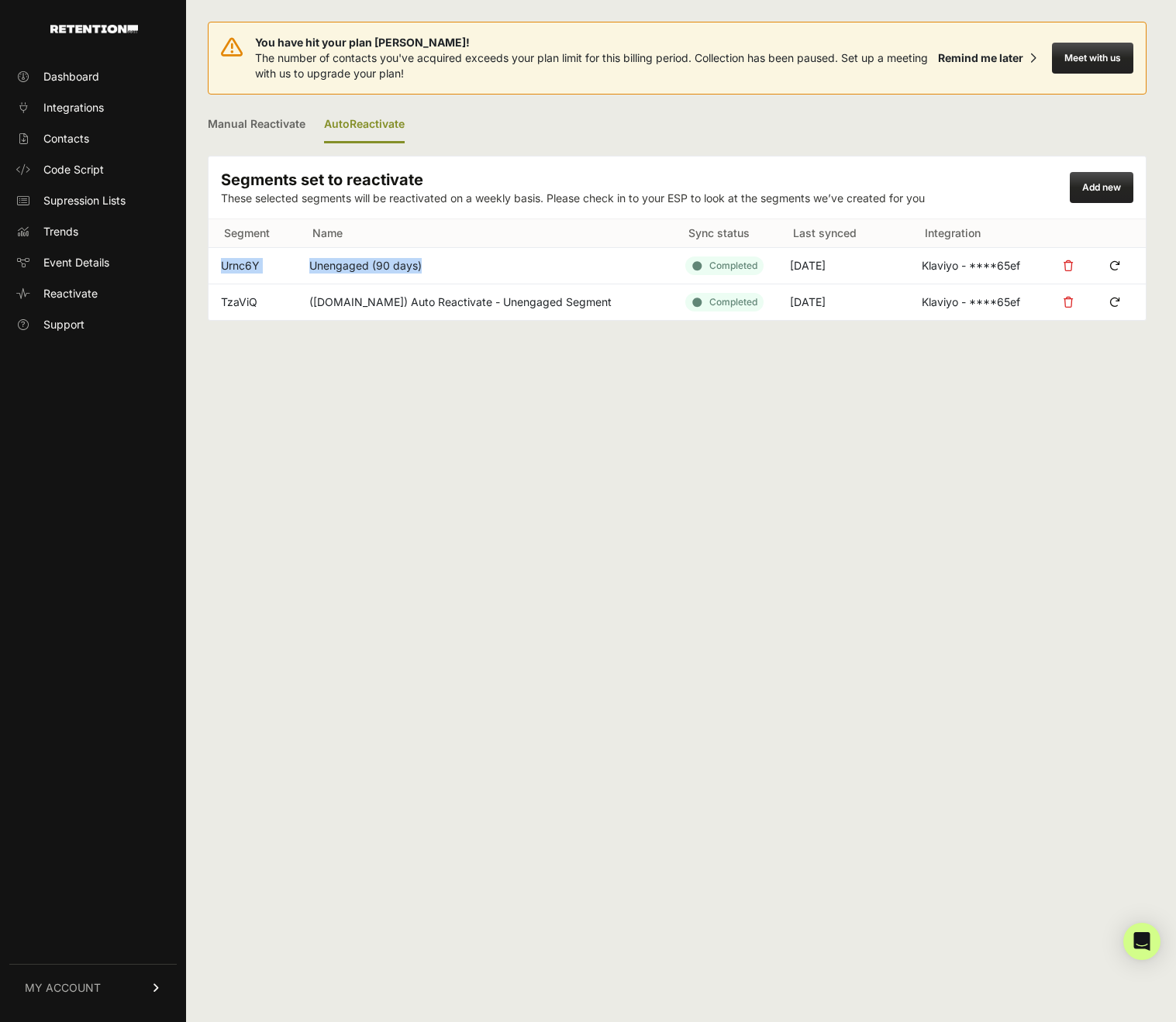
drag, startPoint x: 303, startPoint y: 263, endPoint x: 430, endPoint y: 267, distance: 127.1
click at [430, 267] on tr "Urnc6Y Unengaged (90 days) ● Completed [DATE] Klaviyo - ****65ef" at bounding box center [677, 266] width 937 height 37
click at [431, 267] on td "Unengaged (90 days)" at bounding box center [485, 266] width 376 height 37
